Goal: Task Accomplishment & Management: Complete application form

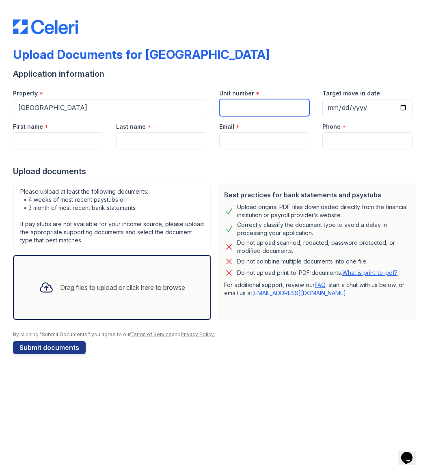
click at [255, 112] on input "Unit number" at bounding box center [264, 107] width 90 height 17
type input "2001"
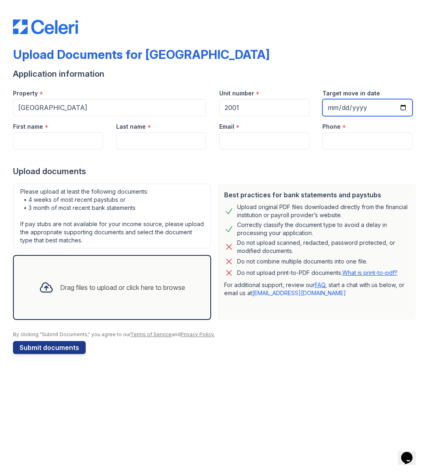
click at [402, 108] on input "Target move in date" at bounding box center [367, 107] width 90 height 17
type input "[DATE]"
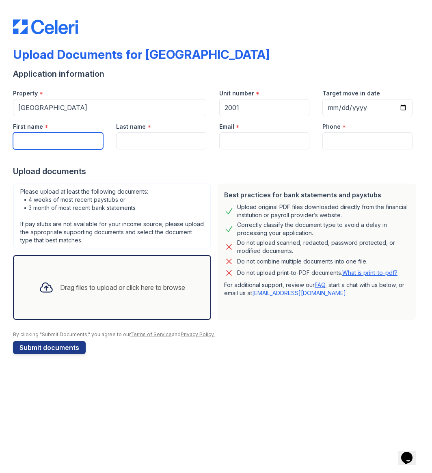
click at [78, 137] on input "First name" at bounding box center [58, 140] width 90 height 17
type input "[PERSON_NAME]"
type input "[EMAIL_ADDRESS][DOMAIN_NAME]"
type input "[PHONE_NUMBER]"
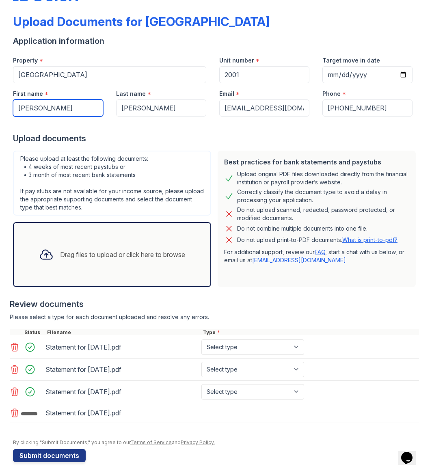
scroll to position [41, 0]
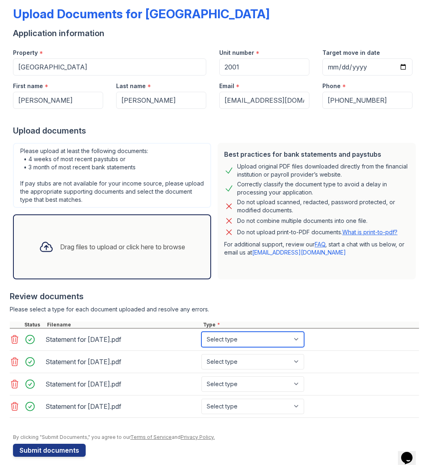
click at [263, 336] on select "Select type Paystub Bank Statement Offer Letter Tax Documents Benefit Award Let…" at bounding box center [252, 339] width 103 height 15
click at [231, 345] on select "Select type Paystub Bank Statement Offer Letter Tax Documents Benefit Award Let…" at bounding box center [252, 339] width 103 height 15
select select "paystub"
click at [201, 332] on select "Select type Paystub Bank Statement Offer Letter Tax Documents Benefit Award Let…" at bounding box center [252, 339] width 103 height 15
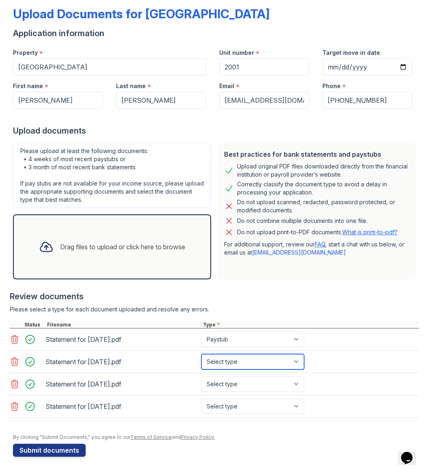
click at [245, 363] on select "Select type Paystub Bank Statement Offer Letter Tax Documents Benefit Award Let…" at bounding box center [252, 361] width 103 height 15
select select "paystub"
click at [201, 354] on select "Select type Paystub Bank Statement Offer Letter Tax Documents Benefit Award Let…" at bounding box center [252, 361] width 103 height 15
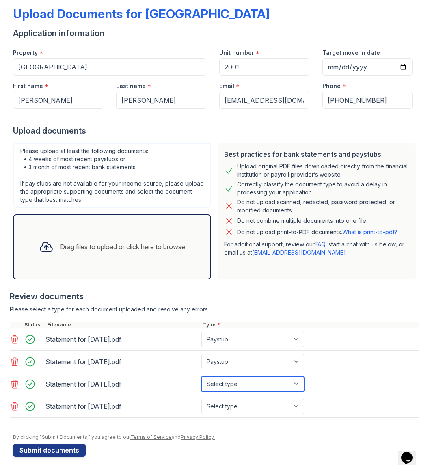
click at [251, 383] on select "Select type Paystub Bank Statement Offer Letter Tax Documents Benefit Award Let…" at bounding box center [252, 383] width 103 height 15
select select "paystub"
click at [201, 376] on select "Select type Paystub Bank Statement Offer Letter Tax Documents Benefit Award Let…" at bounding box center [252, 383] width 103 height 15
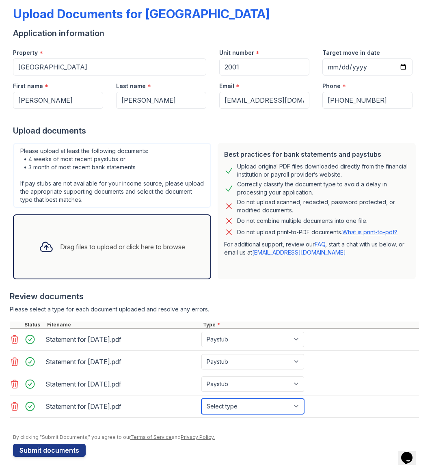
click at [254, 402] on select "Select type Paystub Bank Statement Offer Letter Tax Documents Benefit Award Let…" at bounding box center [252, 405] width 103 height 15
select select "paystub"
click at [201, 398] on select "Select type Paystub Bank Statement Offer Letter Tax Documents Benefit Award Let…" at bounding box center [252, 405] width 103 height 15
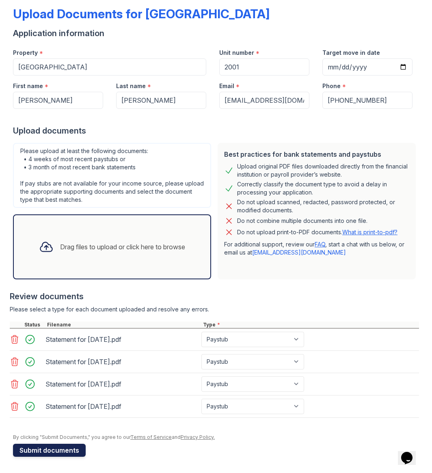
click at [82, 452] on button "Submit documents" at bounding box center [49, 450] width 73 height 13
